Goal: Task Accomplishment & Management: Manage account settings

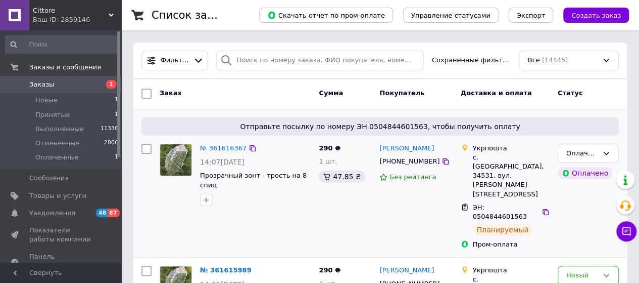
click at [277, 118] on div "Отправьте посылку по номеру ЭН 0504844601563, чтобы получить оплату" at bounding box center [381, 126] width 478 height 18
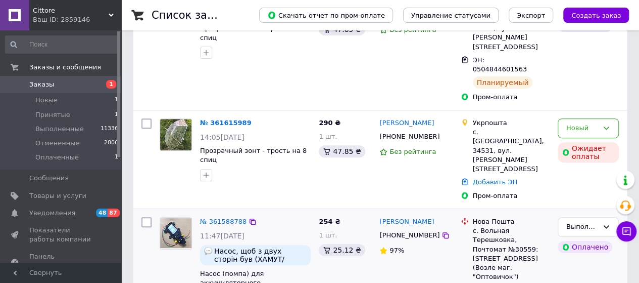
scroll to position [152, 0]
